Goal: Transaction & Acquisition: Subscribe to service/newsletter

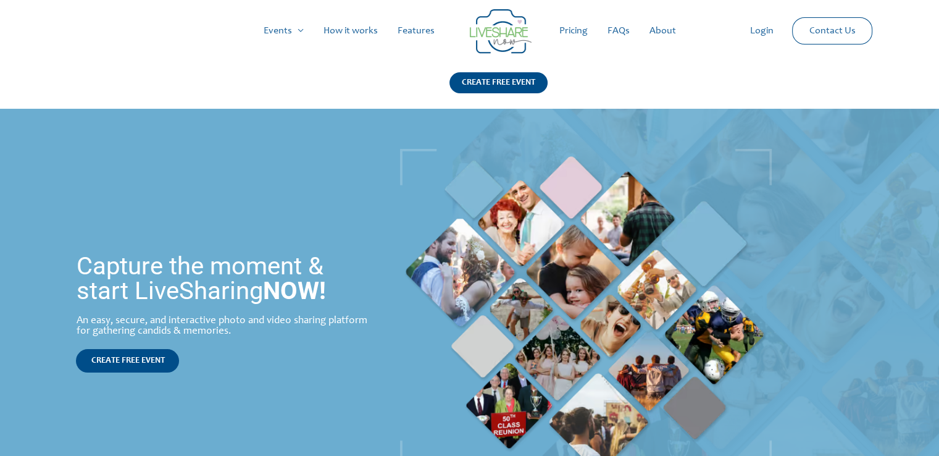
click at [582, 31] on link "Pricing" at bounding box center [574, 31] width 48 height 40
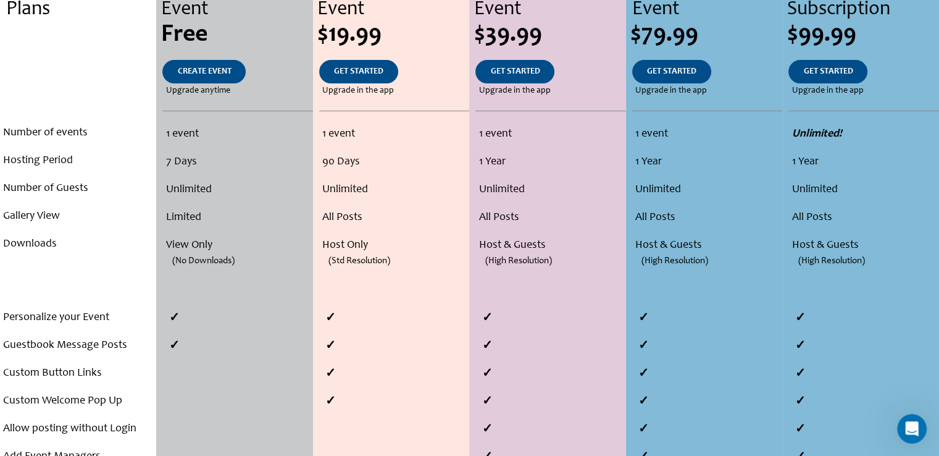
scroll to position [309, 0]
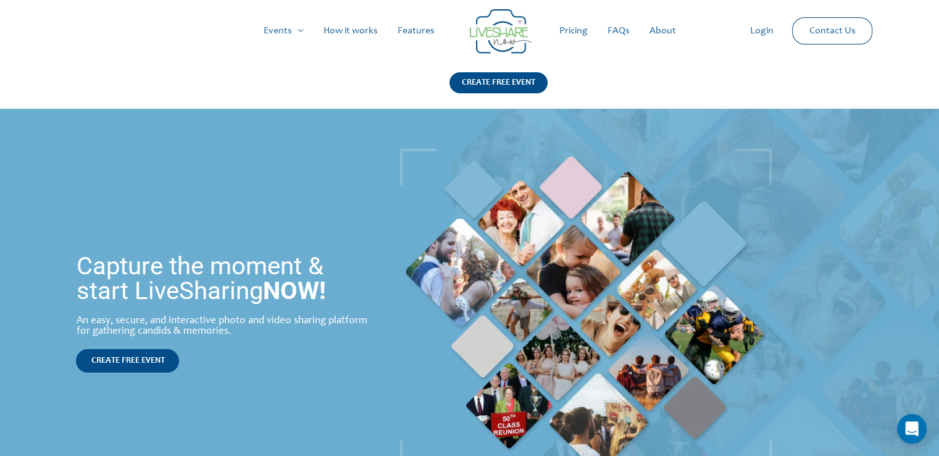
click at [578, 28] on link "Pricing" at bounding box center [574, 31] width 48 height 40
